Goal: Find specific page/section: Find specific page/section

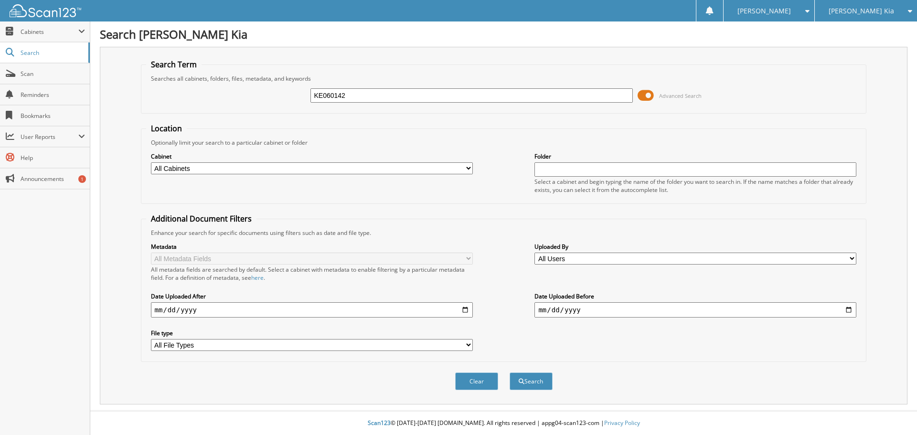
type input "KE060142"
click at [510, 372] on button "Search" at bounding box center [531, 381] width 43 height 18
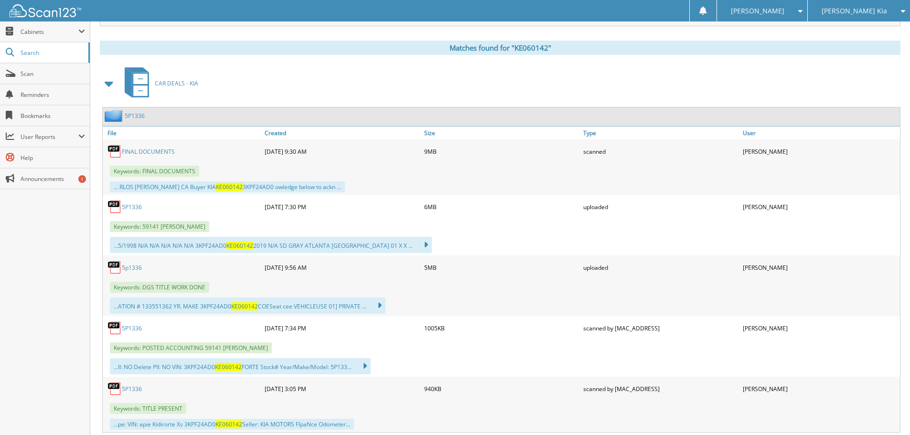
scroll to position [430, 0]
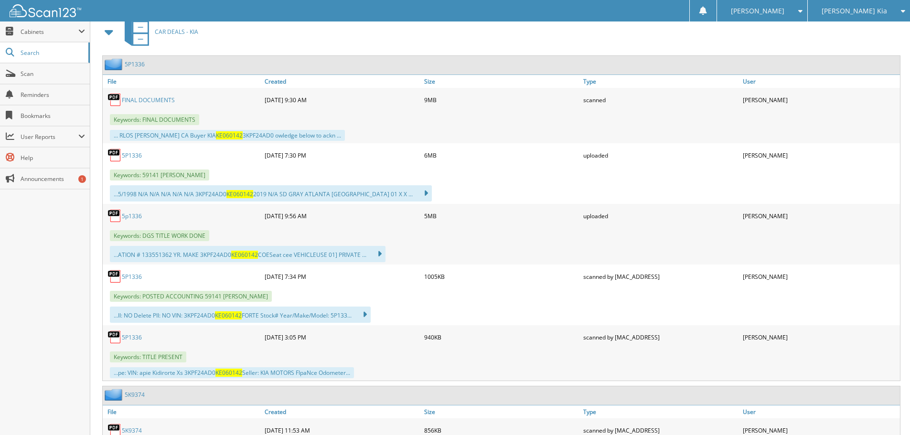
click at [137, 277] on link "5P1336" at bounding box center [132, 277] width 20 height 8
click at [136, 154] on link "5P1336" at bounding box center [132, 155] width 20 height 8
click at [51, 74] on span "Scan" at bounding box center [53, 74] width 64 height 8
